Goal: Book appointment/travel/reservation

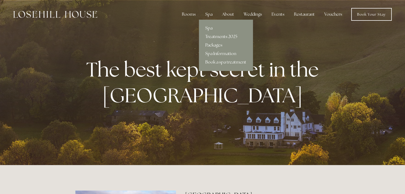
click at [217, 38] on link "Treatments 2025" at bounding box center [226, 36] width 54 height 9
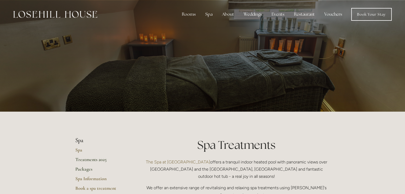
click at [84, 168] on link "Packages" at bounding box center [100, 171] width 51 height 10
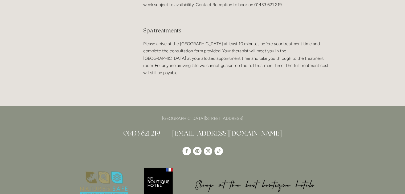
scroll to position [1066, 0]
